Goal: Task Accomplishment & Management: Manage account settings

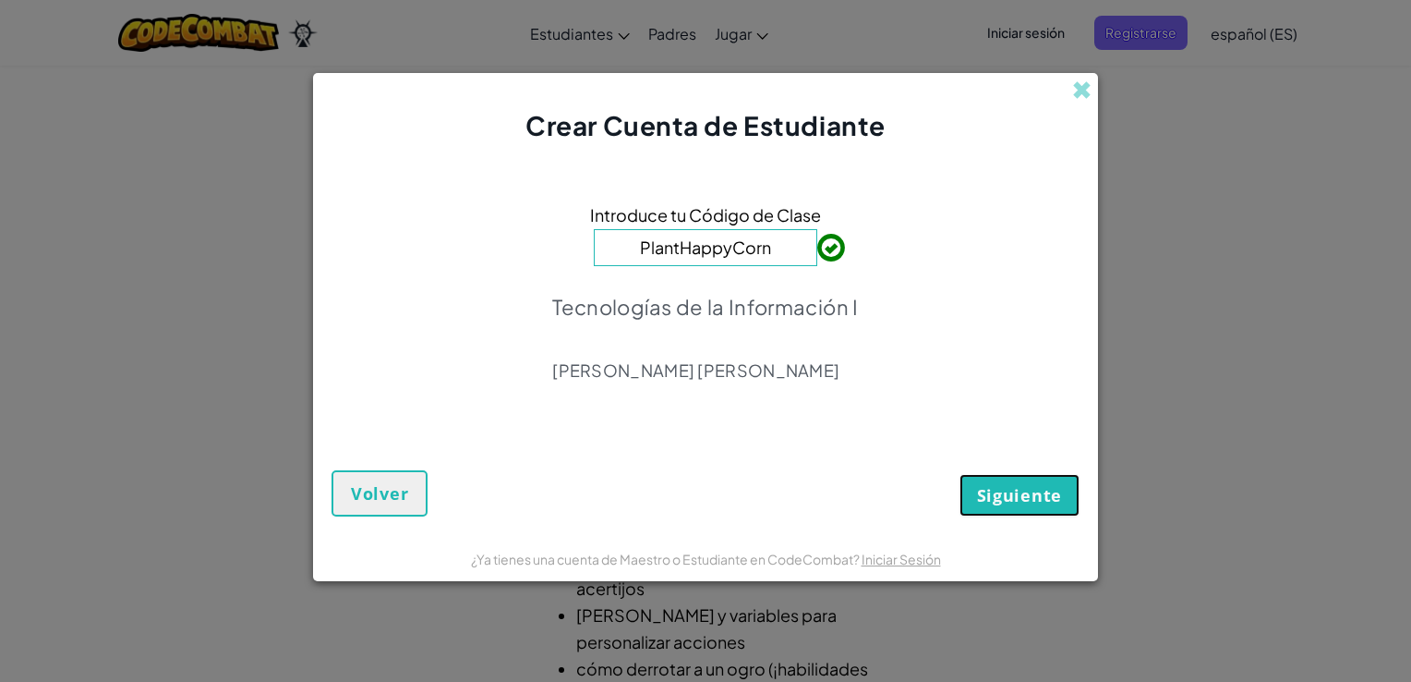
click at [1020, 489] on span "Siguiente" at bounding box center [1019, 495] width 85 height 22
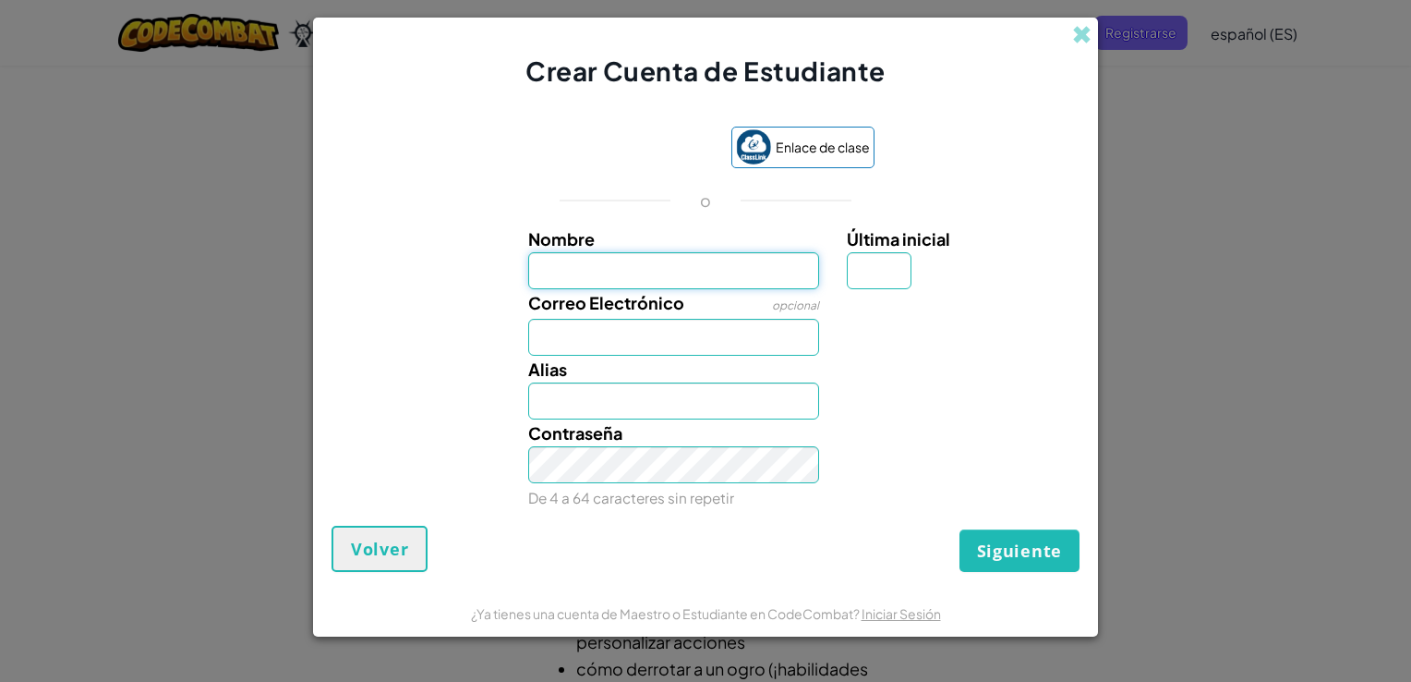
click at [660, 260] on input "Nombre" at bounding box center [674, 270] width 292 height 37
type input "m"
click at [665, 268] on input "[PERSON_NAME]" at bounding box center [674, 270] width 292 height 37
type input "[PERSON_NAME]"
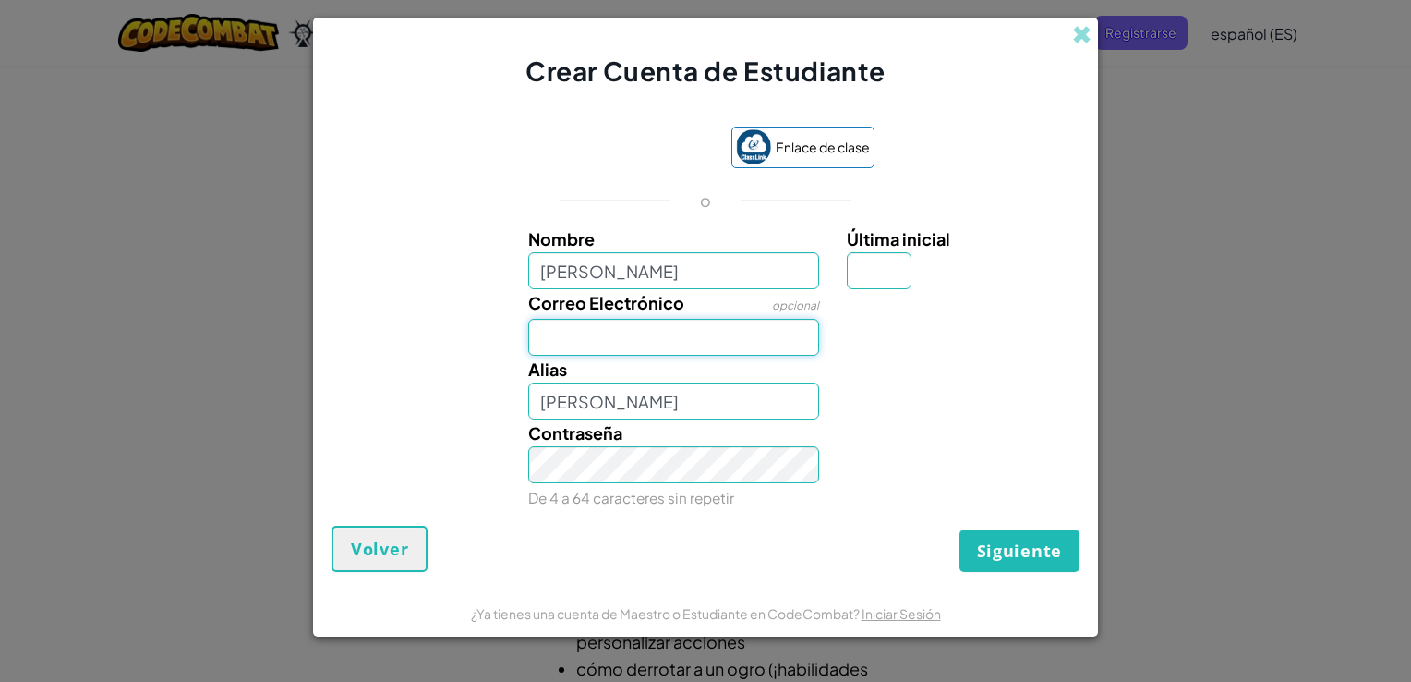
click at [667, 330] on input "Correo Electrónico" at bounding box center [674, 337] width 292 height 37
type input "[EMAIL_ADDRESS][DOMAIN_NAME]"
click at [745, 413] on input "[PERSON_NAME]" at bounding box center [674, 400] width 292 height 37
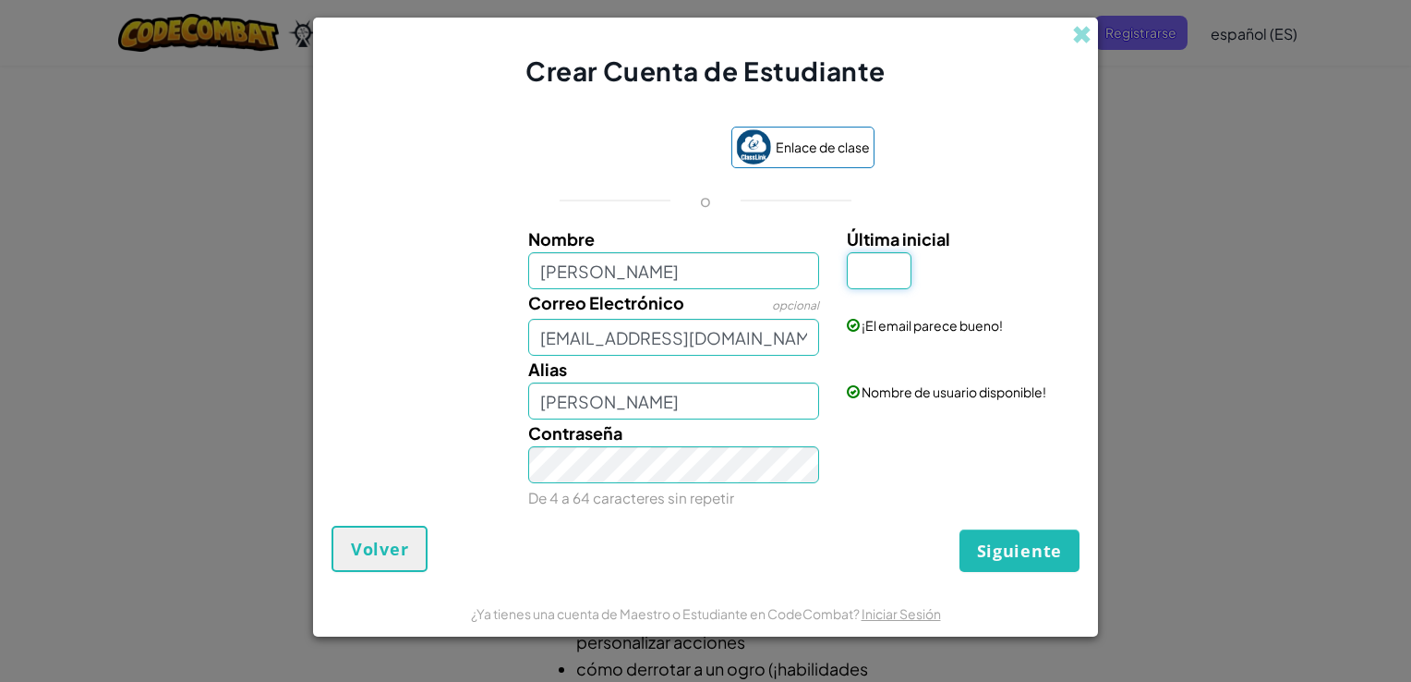
click at [887, 272] on input "Última inicial" at bounding box center [879, 270] width 65 height 37
type input "Z"
type input "Mikela [PERSON_NAME] [PERSON_NAME]"
click at [979, 538] on button "Siguiente" at bounding box center [1020, 550] width 120 height 42
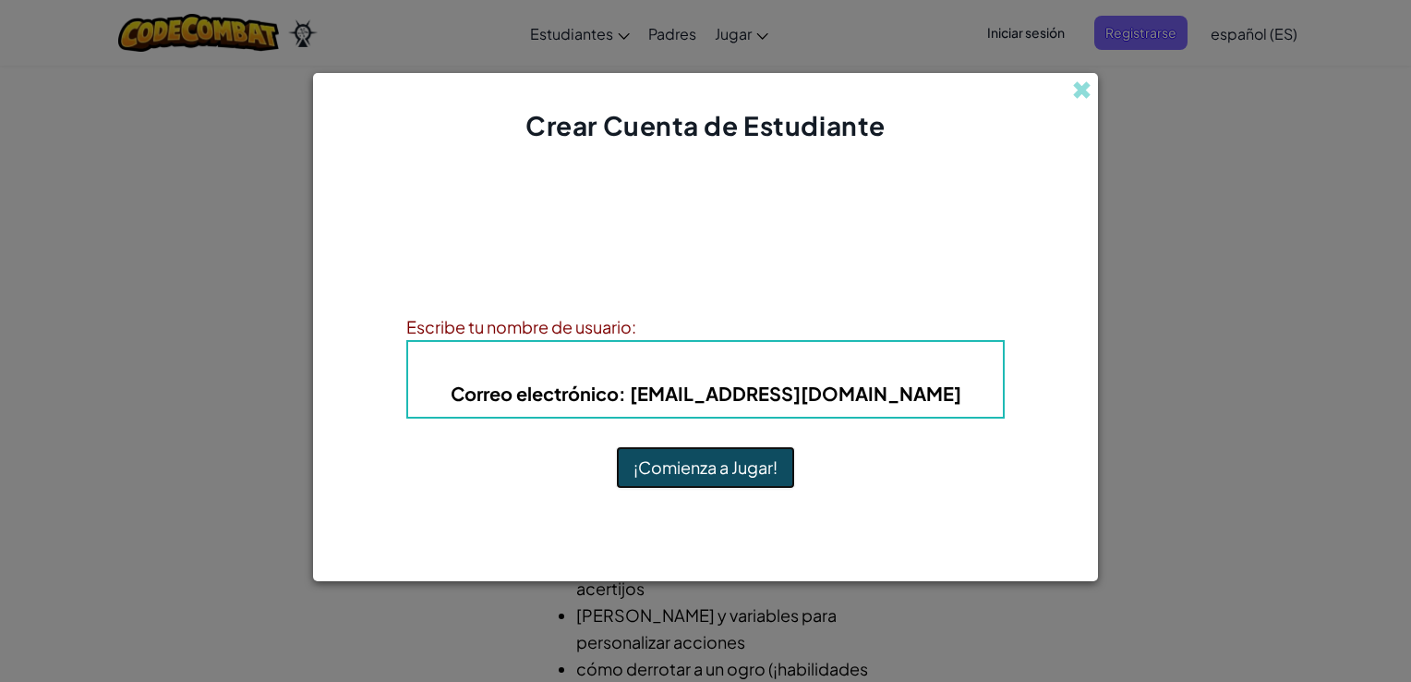
click at [734, 467] on button "¡Comienza a Jugar!" at bounding box center [705, 467] width 179 height 42
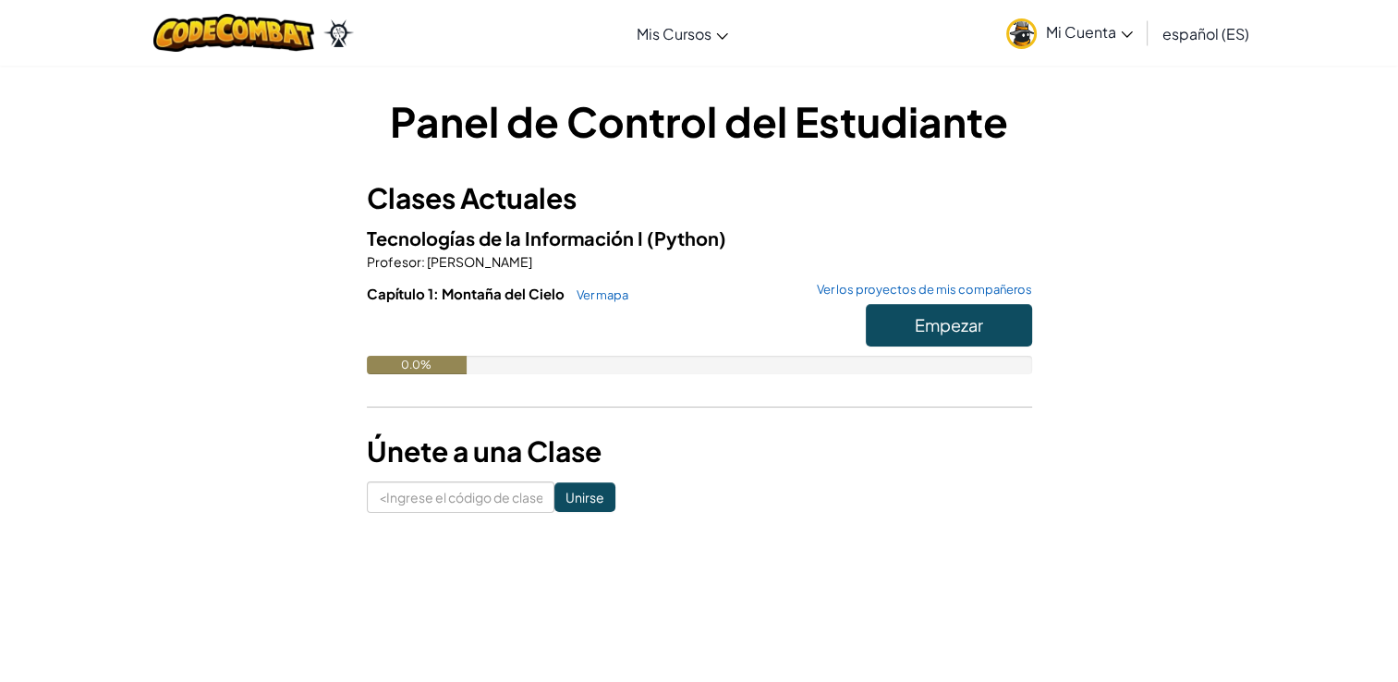
click at [1113, 37] on span "Mi Cuenta" at bounding box center [1089, 31] width 87 height 19
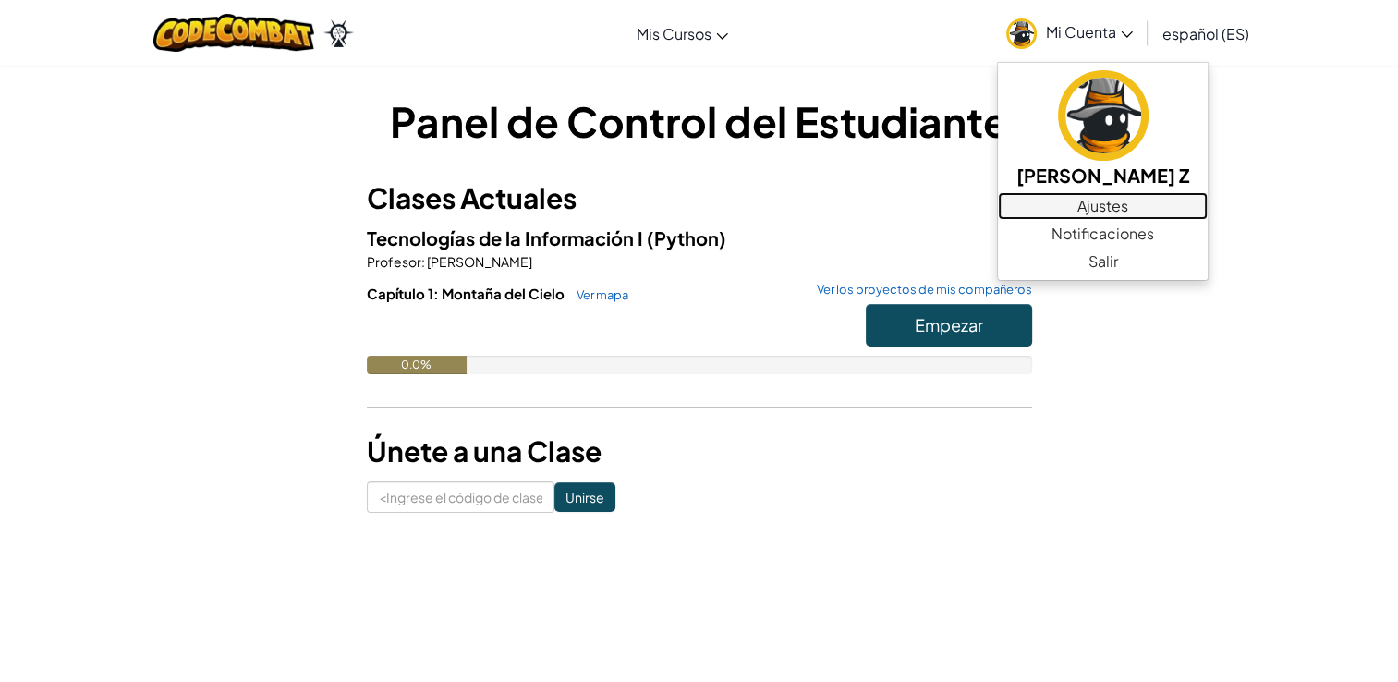
click at [1171, 213] on link "Ajustes" at bounding box center [1103, 206] width 210 height 28
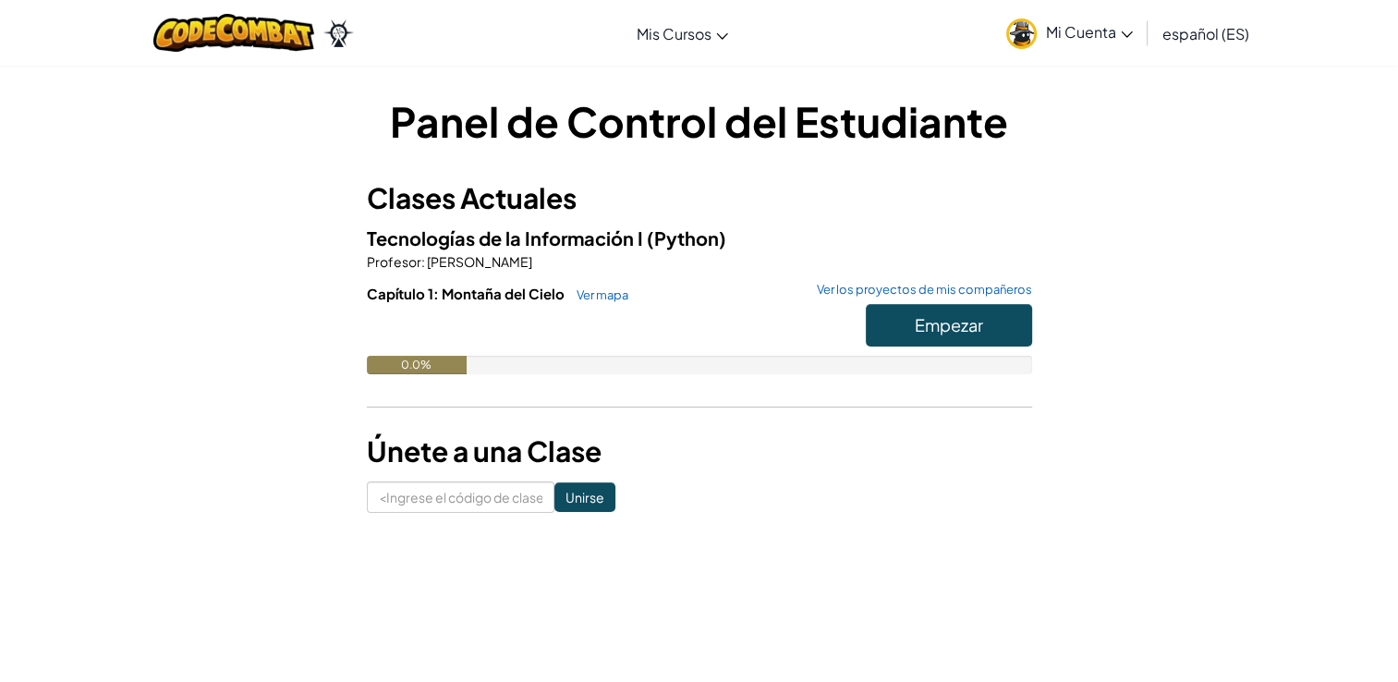
click at [1097, 39] on span "Mi Cuenta" at bounding box center [1089, 31] width 87 height 19
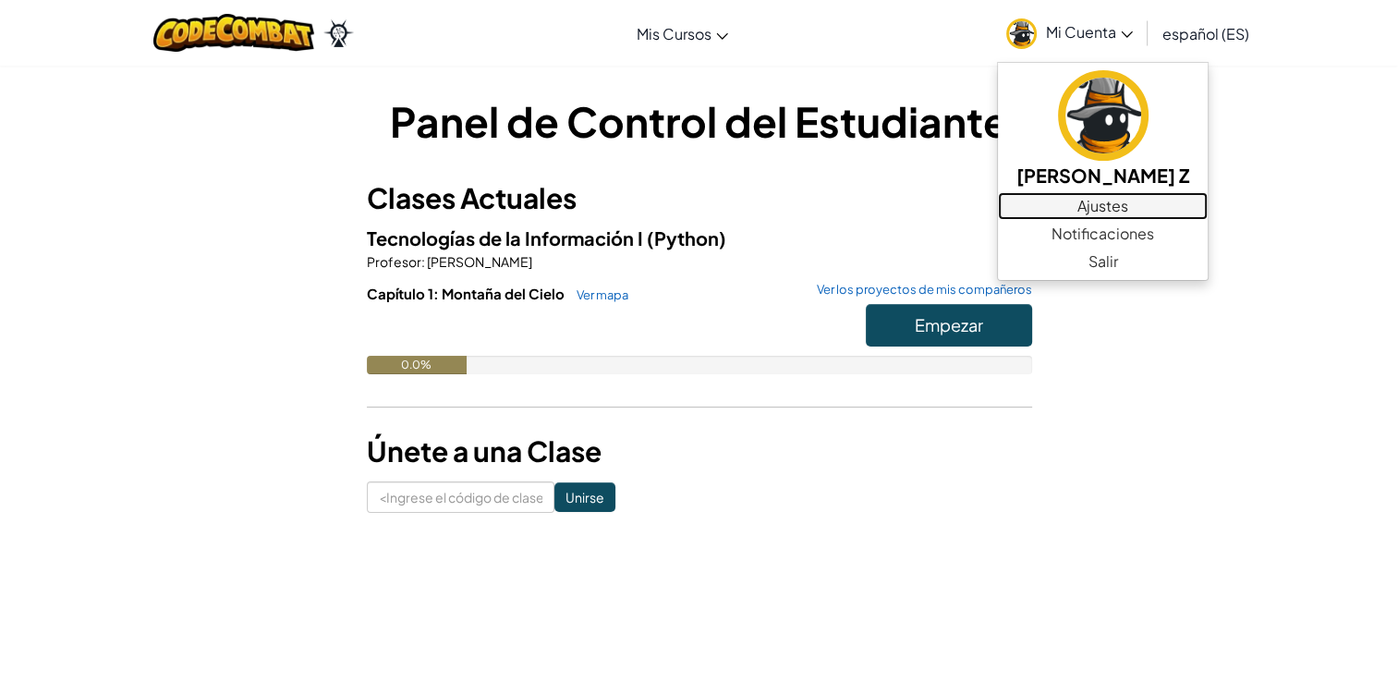
click at [1088, 216] on link "Ajustes" at bounding box center [1103, 206] width 210 height 28
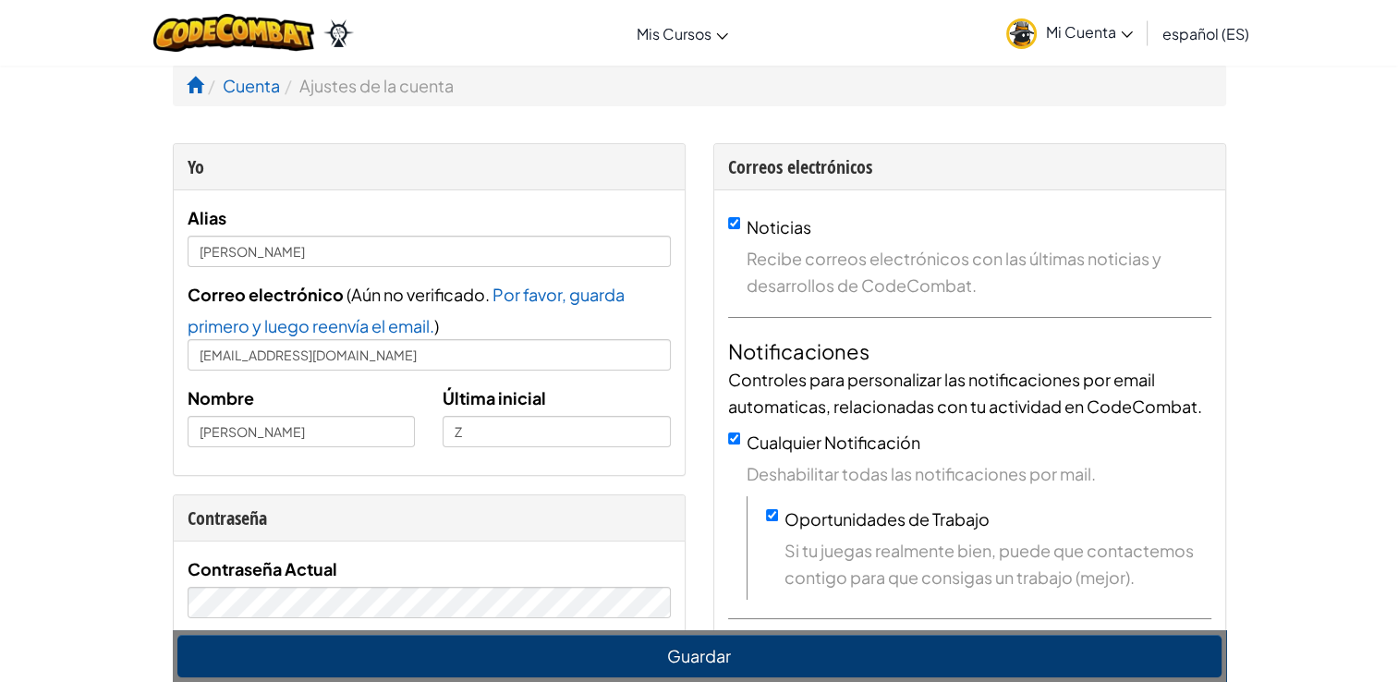
click at [1084, 35] on span "Mi Cuenta" at bounding box center [1089, 31] width 87 height 19
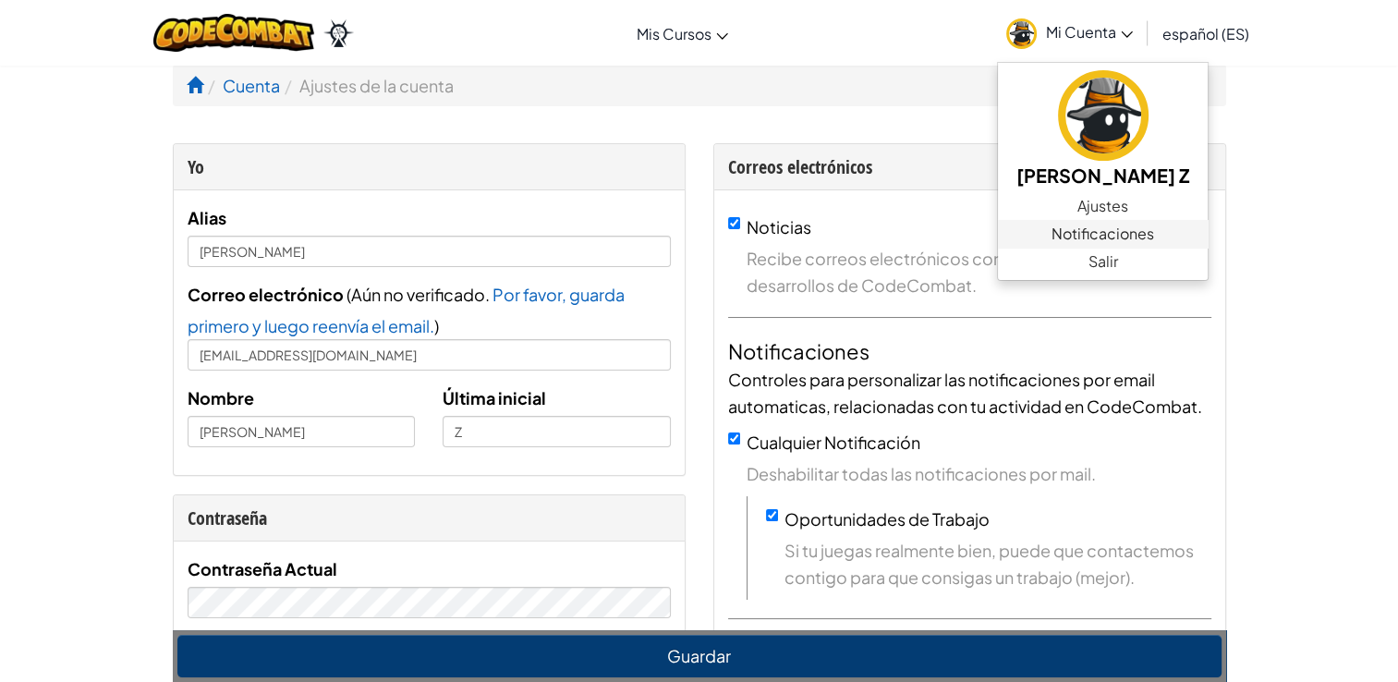
drag, startPoint x: 1125, startPoint y: 258, endPoint x: 1150, endPoint y: 228, distance: 38.7
click at [1150, 228] on span "Notificaciones" at bounding box center [1102, 234] width 103 height 22
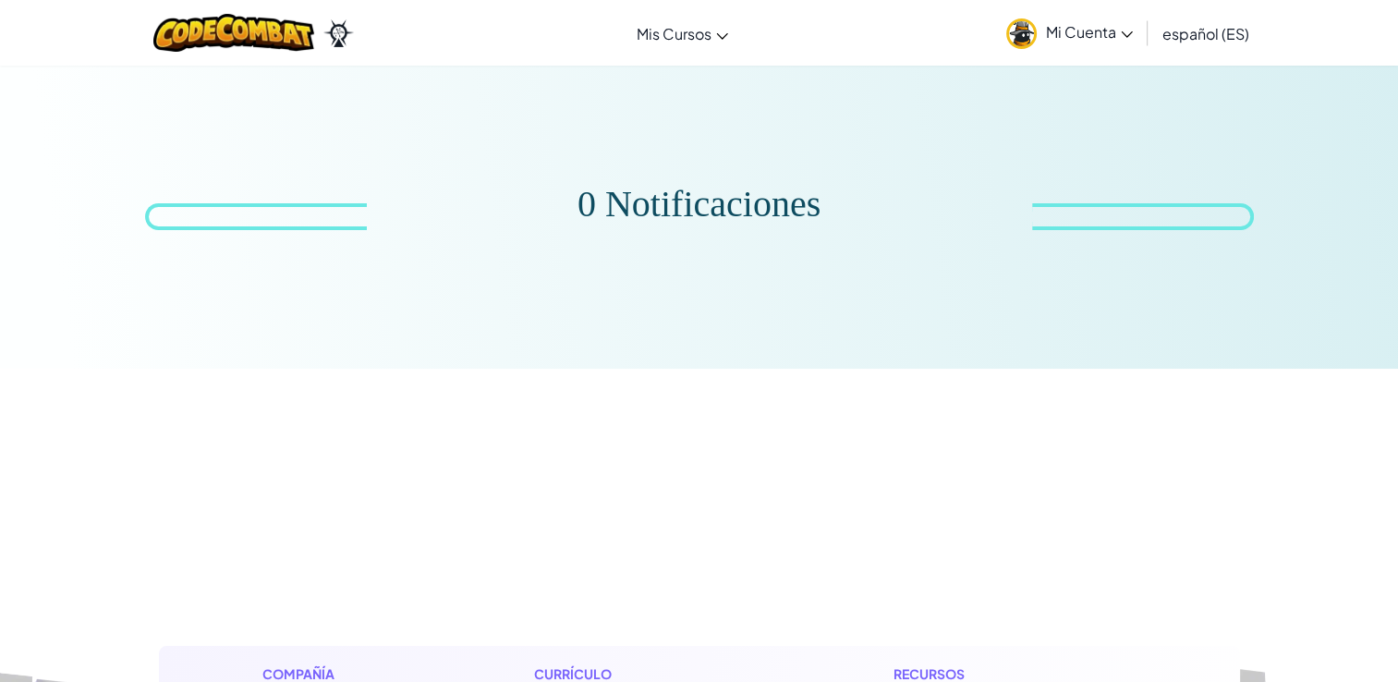
click at [1116, 31] on span "Mi Cuenta" at bounding box center [1089, 31] width 87 height 19
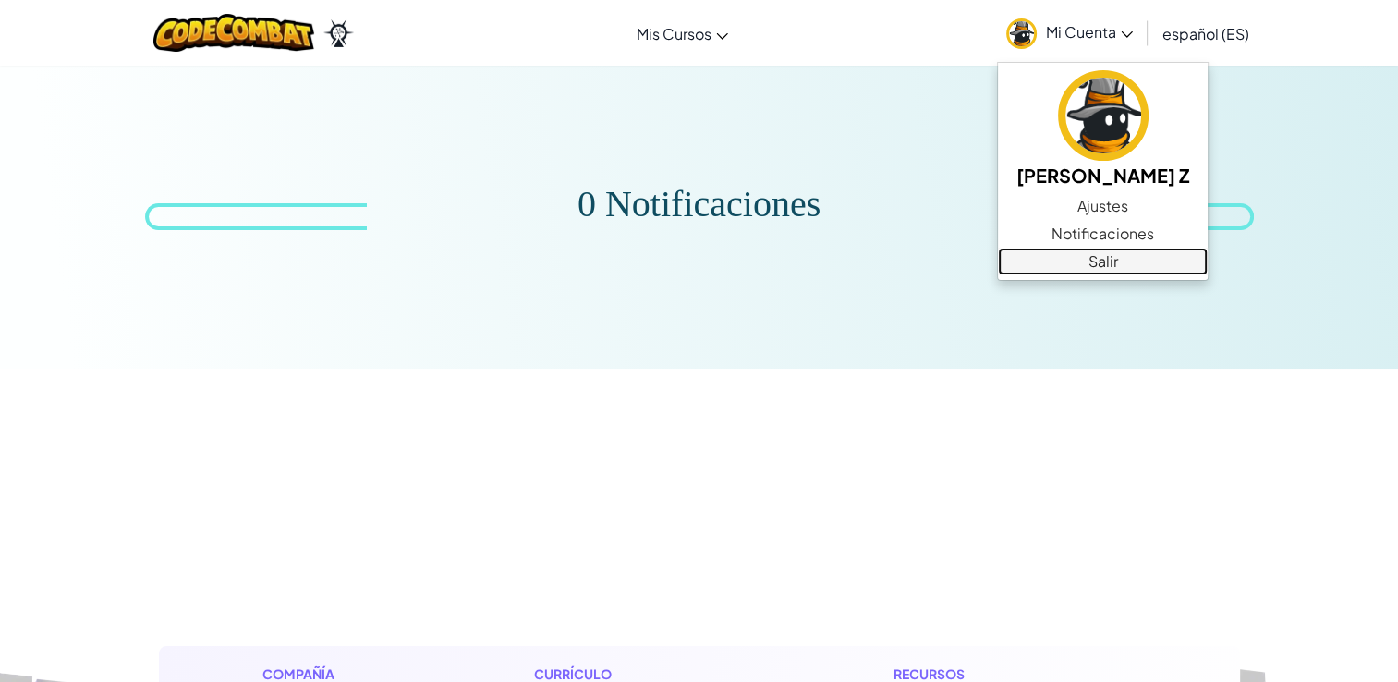
click at [1108, 258] on link "Salir" at bounding box center [1103, 262] width 210 height 28
